Goal: Find specific page/section: Find specific page/section

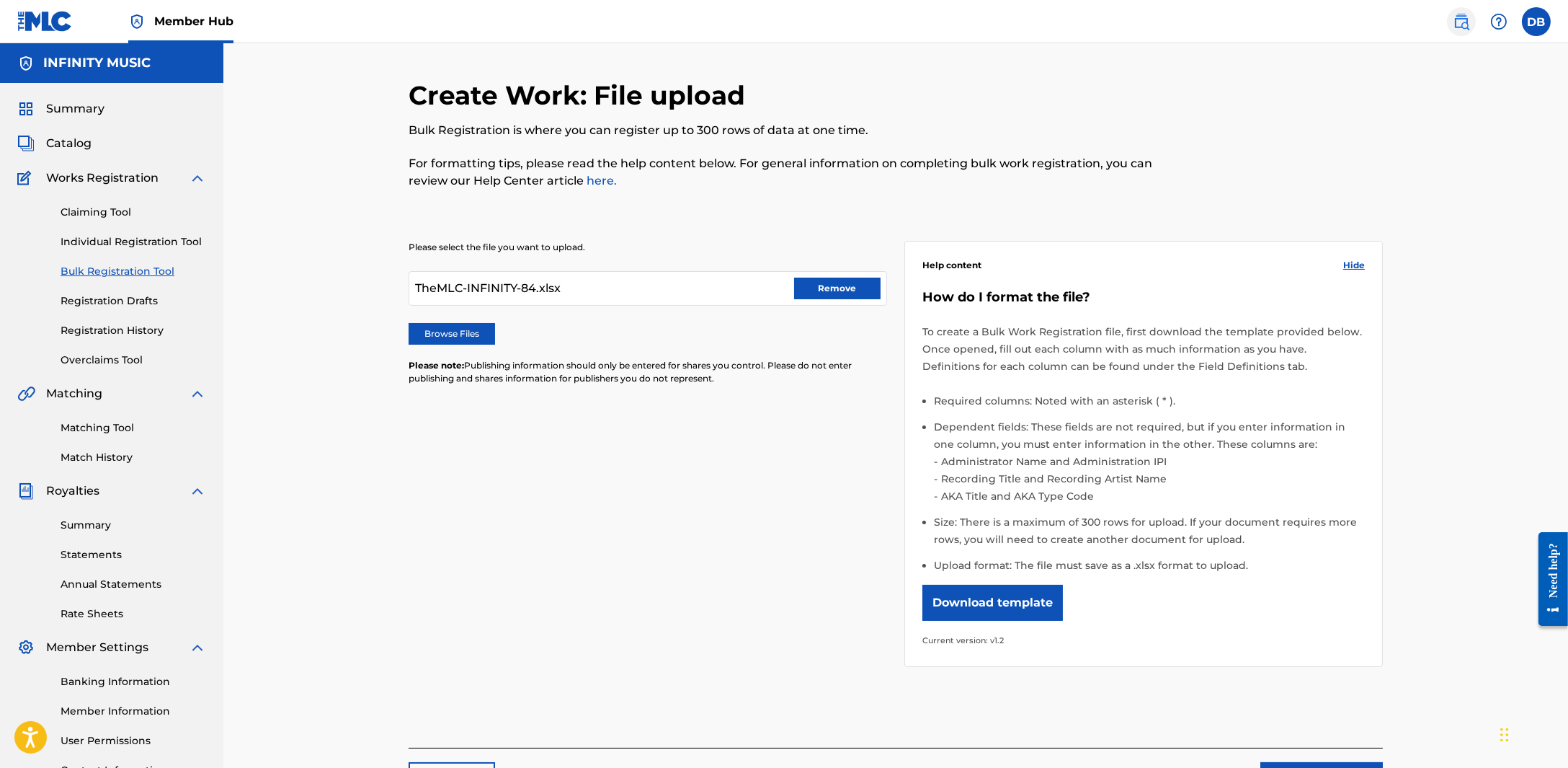
click at [1455, 19] on img at bounding box center [1462, 22] width 18 height 18
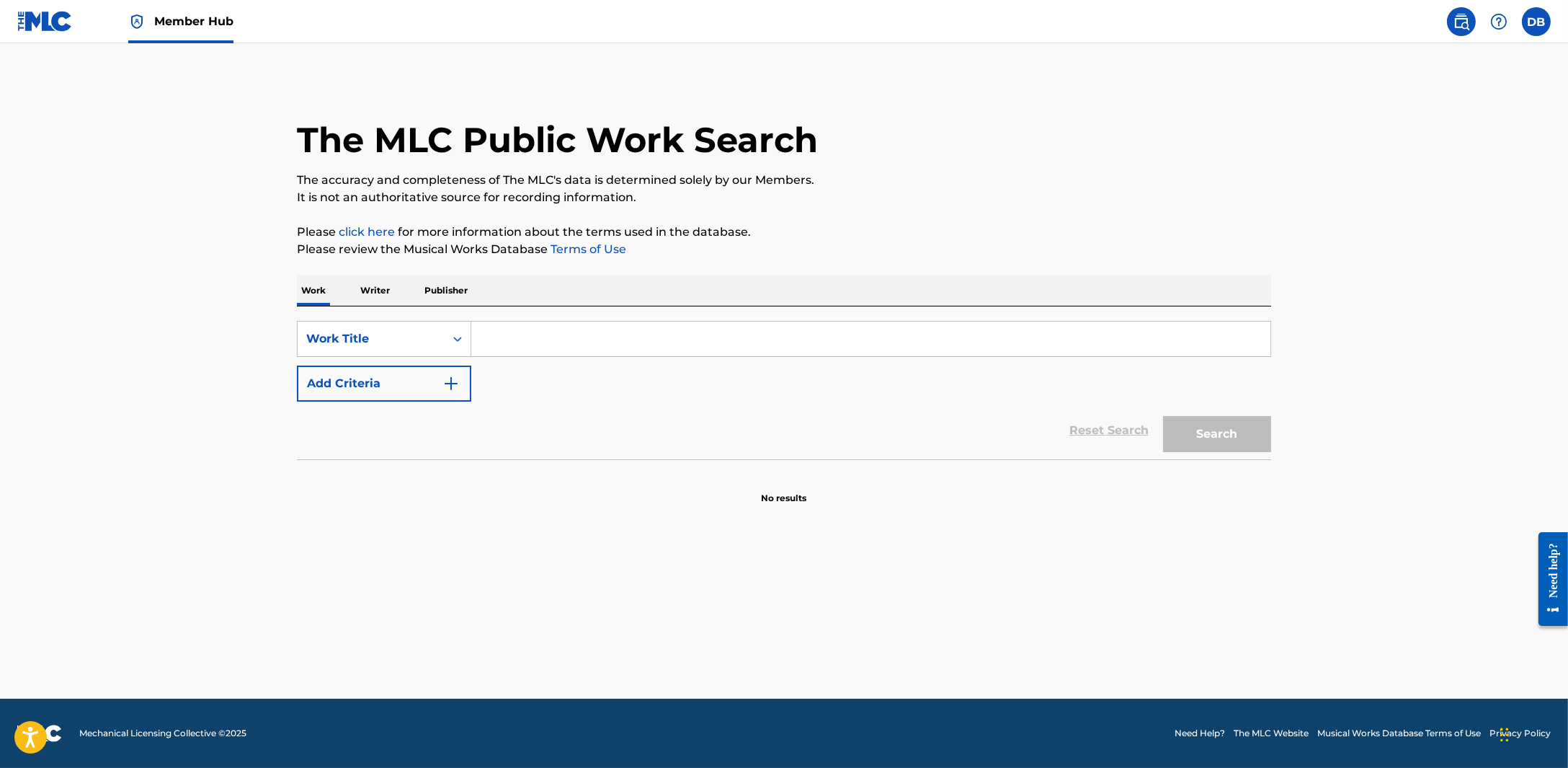
click at [381, 293] on p "Writer" at bounding box center [374, 290] width 38 height 30
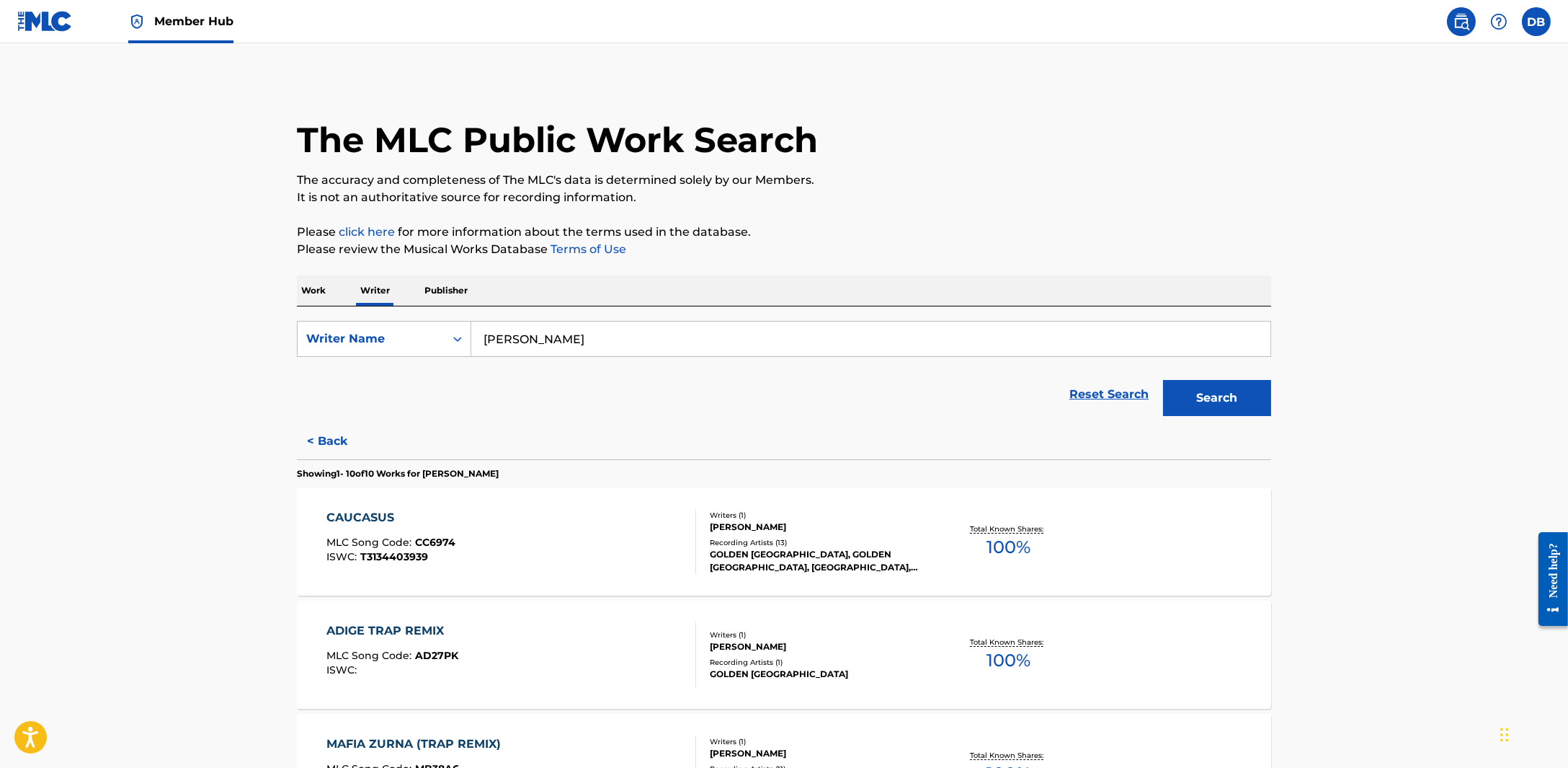
click at [175, 18] on span "Member Hub" at bounding box center [194, 21] width 79 height 17
